Goal: Find specific page/section: Find specific page/section

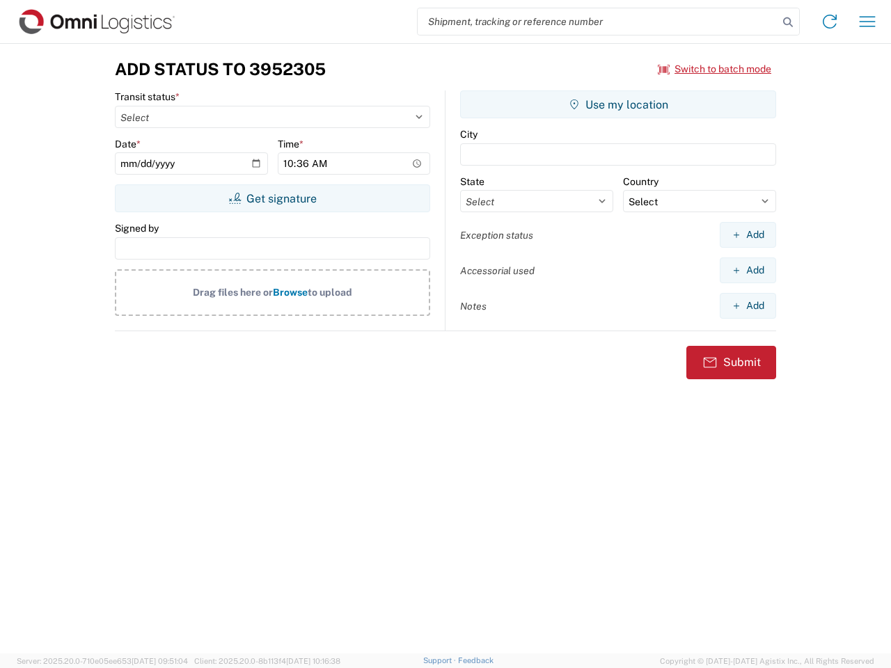
click at [598, 22] on input "search" at bounding box center [598, 21] width 360 height 26
click at [788, 22] on icon at bounding box center [787, 22] width 19 height 19
click at [829, 22] on icon at bounding box center [829, 21] width 22 height 22
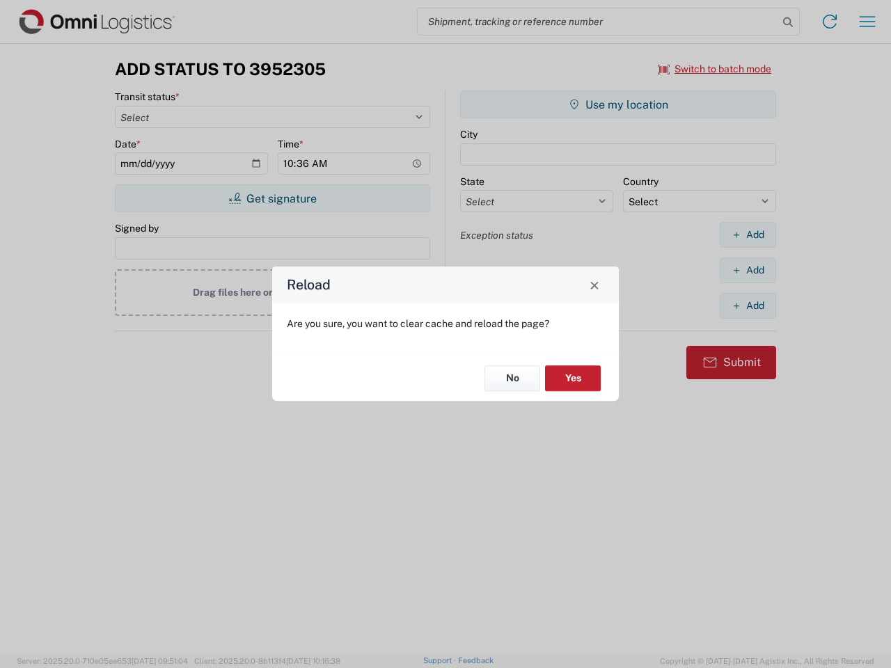
click at [715, 69] on div "Reload Are you sure, you want to clear cache and reload the page? No Yes" at bounding box center [445, 334] width 891 height 668
click at [272, 198] on div "Reload Are you sure, you want to clear cache and reload the page? No Yes" at bounding box center [445, 334] width 891 height 668
click at [618, 104] on div "Reload Are you sure, you want to clear cache and reload the page? No Yes" at bounding box center [445, 334] width 891 height 668
click at [747, 235] on div "Reload Are you sure, you want to clear cache and reload the page? No Yes" at bounding box center [445, 334] width 891 height 668
click at [747, 270] on div "Reload Are you sure, you want to clear cache and reload the page? No Yes" at bounding box center [445, 334] width 891 height 668
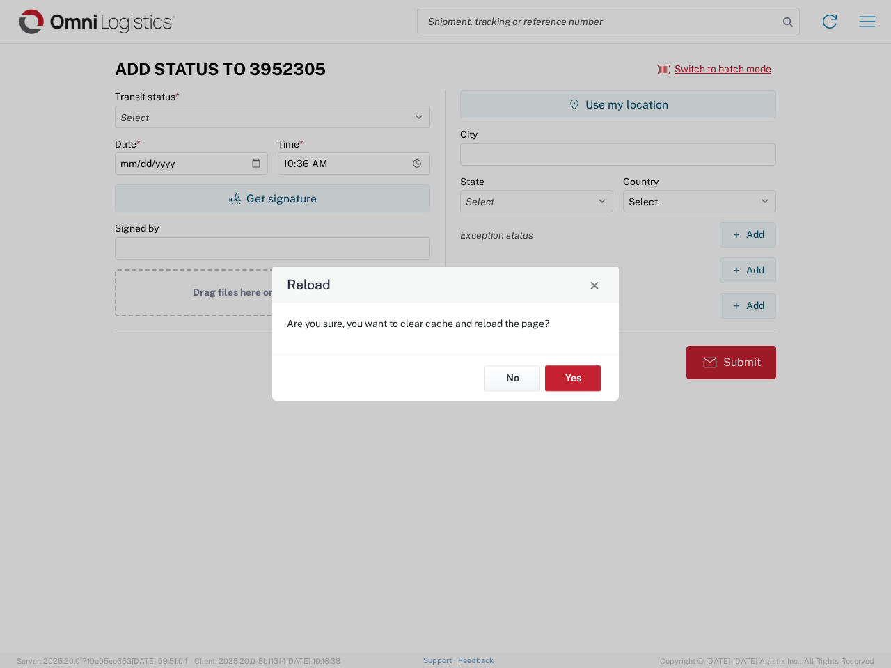
click at [747, 305] on div "Reload Are you sure, you want to clear cache and reload the page? No Yes" at bounding box center [445, 334] width 891 height 668
